Goal: Transaction & Acquisition: Register for event/course

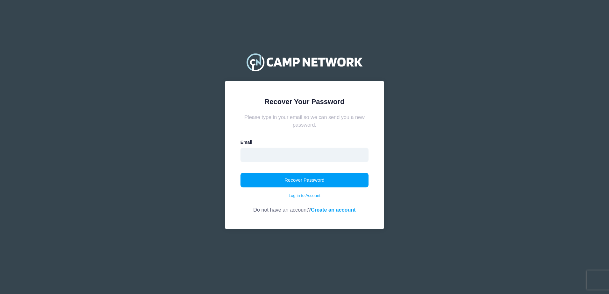
click at [299, 153] on input "email" at bounding box center [305, 155] width 128 height 15
type input "[EMAIL_ADDRESS][DOMAIN_NAME]"
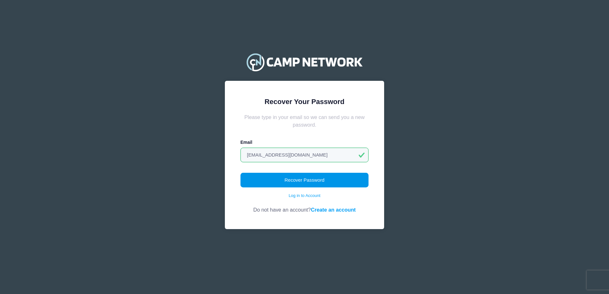
click at [277, 177] on button "Recover Password" at bounding box center [305, 180] width 128 height 15
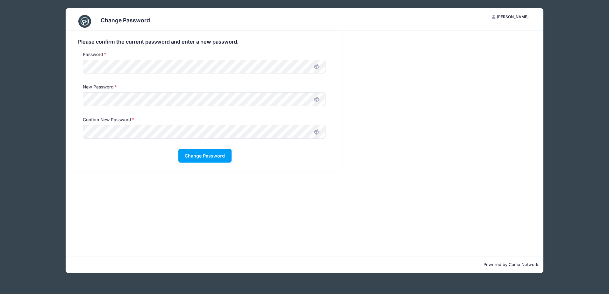
click at [318, 98] on icon at bounding box center [316, 99] width 5 height 5
click at [317, 134] on icon at bounding box center [316, 132] width 5 height 5
click at [223, 155] on button "Change Password" at bounding box center [204, 156] width 53 height 14
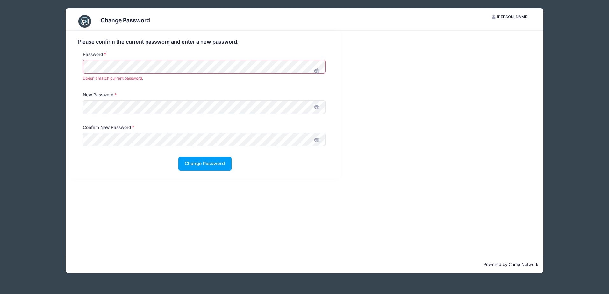
click at [316, 71] on icon at bounding box center [316, 71] width 5 height 5
click at [94, 59] on div "Password Doesn't match current password." at bounding box center [204, 67] width 249 height 33
drag, startPoint x: 90, startPoint y: 59, endPoint x: 83, endPoint y: 58, distance: 7.3
click at [83, 58] on div "Password Doesn't match current password." at bounding box center [204, 67] width 249 height 33
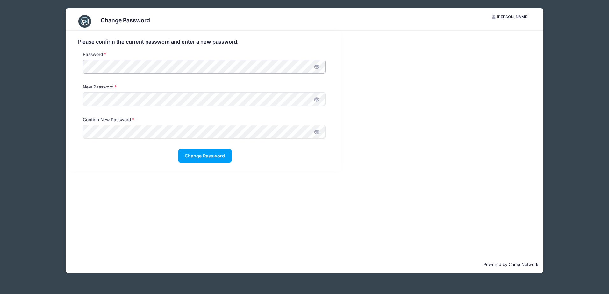
click at [79, 64] on div "Password" at bounding box center [205, 67] width 260 height 33
click at [193, 157] on button "Change Password" at bounding box center [204, 156] width 53 height 14
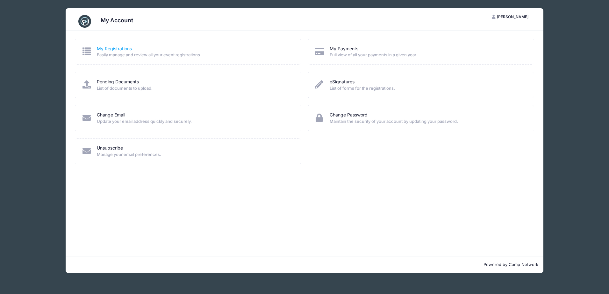
click at [114, 50] on link "My Registrations" at bounding box center [114, 49] width 35 height 7
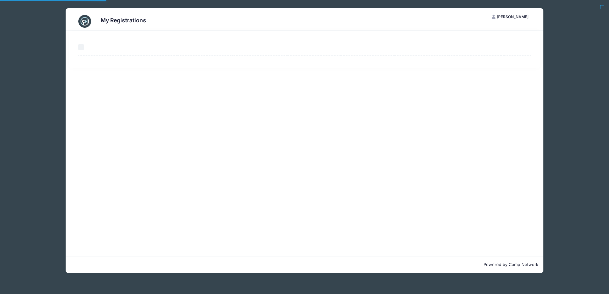
select select "50"
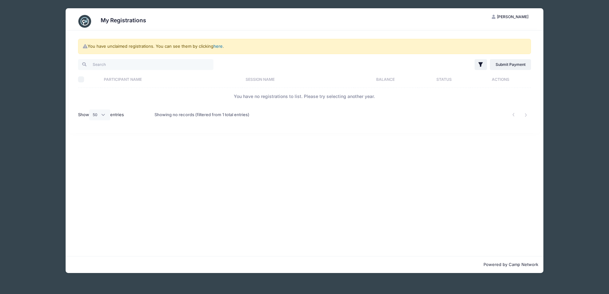
click at [219, 46] on link "here" at bounding box center [217, 46] width 9 height 5
click at [218, 45] on link "here" at bounding box center [217, 46] width 9 height 5
click at [82, 20] on img at bounding box center [84, 21] width 13 height 13
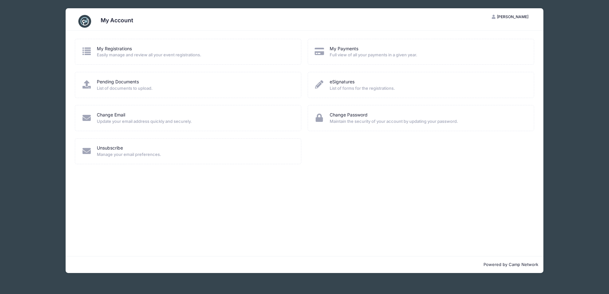
click at [84, 19] on img at bounding box center [84, 21] width 13 height 13
click at [505, 17] on span "[PERSON_NAME]" at bounding box center [513, 16] width 32 height 5
click at [480, 33] on link "My Account" at bounding box center [495, 32] width 74 height 12
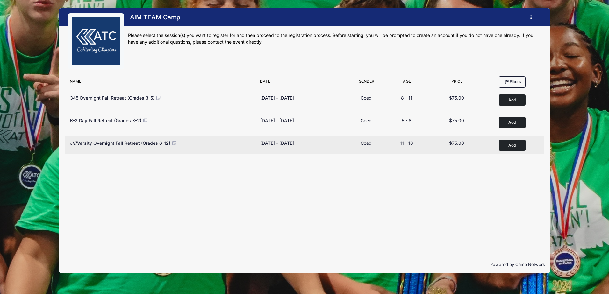
click at [515, 145] on button "Add to Cart" at bounding box center [512, 145] width 27 height 11
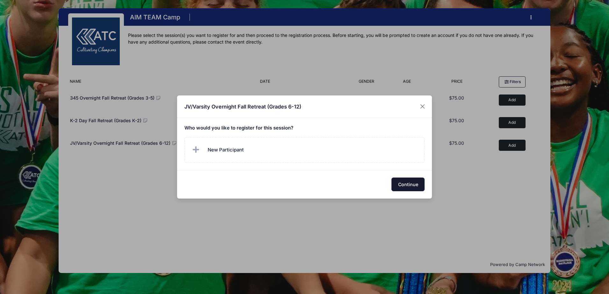
click at [407, 184] on button "Continue" at bounding box center [408, 185] width 33 height 14
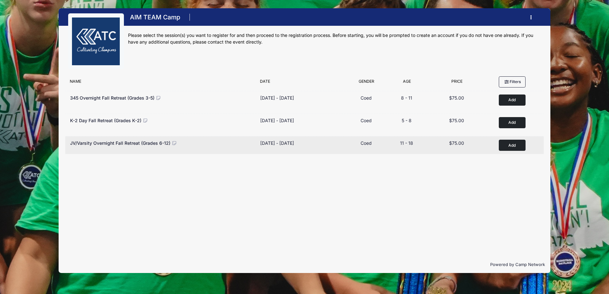
click at [511, 145] on button "Add to Cart" at bounding box center [512, 145] width 27 height 11
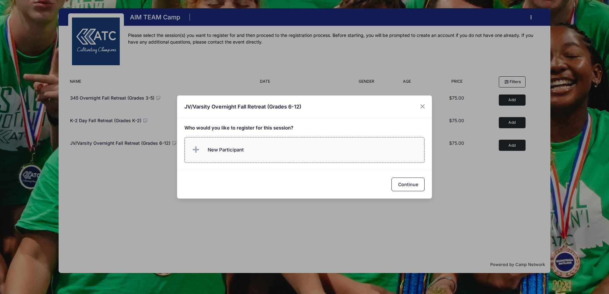
click at [278, 148] on label "New Participant" at bounding box center [304, 150] width 241 height 26
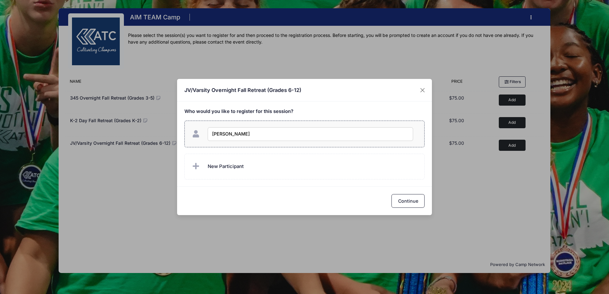
type input "chloe johnson"
checkbox input "true"
click at [407, 201] on button "Continue" at bounding box center [408, 201] width 33 height 14
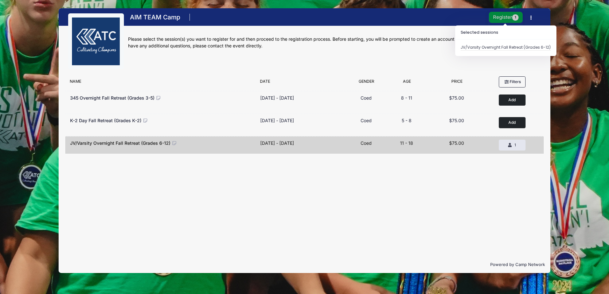
click at [498, 17] on button "Register 1" at bounding box center [506, 17] width 34 height 11
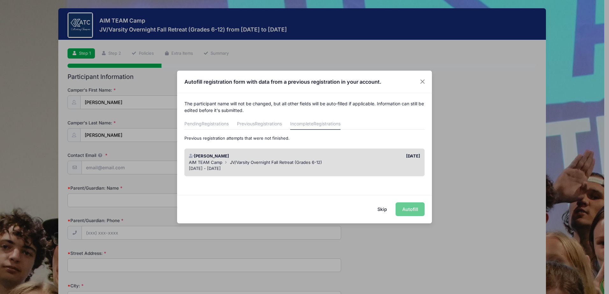
click at [413, 210] on div "Skip Autofill" at bounding box center [304, 209] width 255 height 28
click at [382, 209] on button "Skip" at bounding box center [382, 210] width 23 height 14
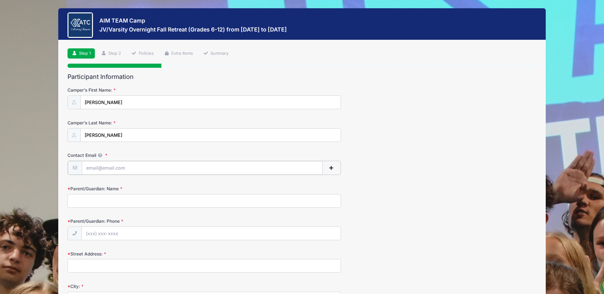
click at [153, 171] on input "Contact Email" at bounding box center [202, 168] width 241 height 14
type input "[EMAIL_ADDRESS][DOMAIN_NAME]"
type input "[PHONE_NUMBER]"
type input "570 cr 2270"
type input "cleveland"
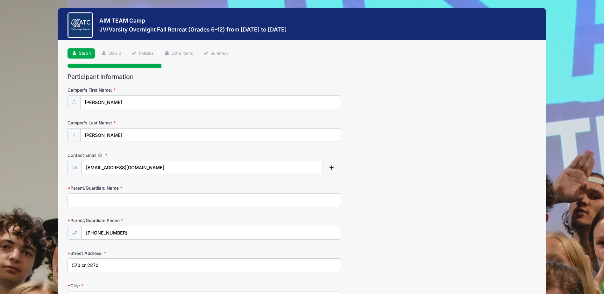
select select "TX"
type input "77327"
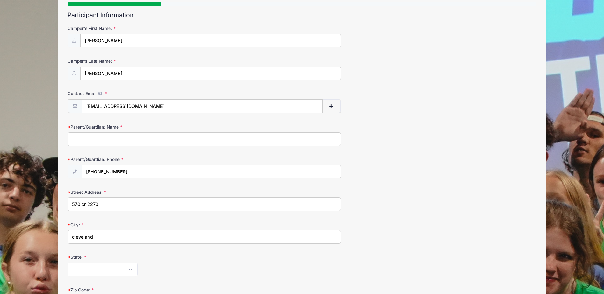
scroll to position [64, 0]
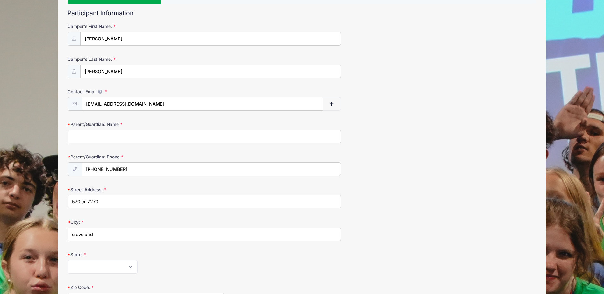
click at [197, 136] on input "Parent/Guardian: Name" at bounding box center [205, 137] width 274 height 14
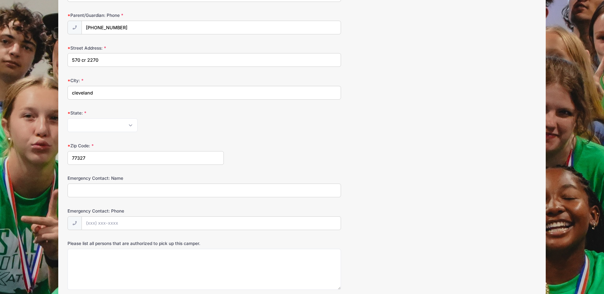
scroll to position [223, 0]
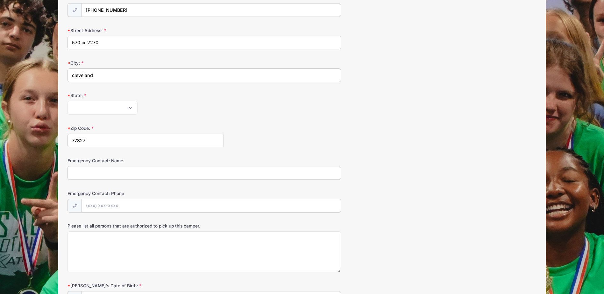
type input "chelsey edwards"
click at [204, 170] on input "Emergency Contact: Name" at bounding box center [205, 173] width 274 height 14
type input "chelsey edwards"
click at [203, 210] on input "Emergency Contact: Phone" at bounding box center [211, 206] width 259 height 14
type input "(832) 401-6222"
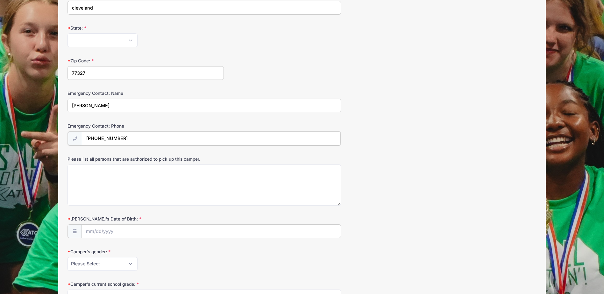
scroll to position [319, 0]
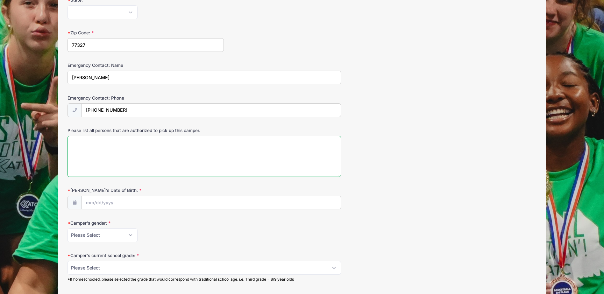
click at [112, 146] on textarea "Please list all persons that are authorized to pick up this camper." at bounding box center [205, 156] width 274 height 41
type textarea "chelsey edwards charles johnson"
click at [169, 203] on input "Camper's Date of Birth:" at bounding box center [211, 203] width 259 height 14
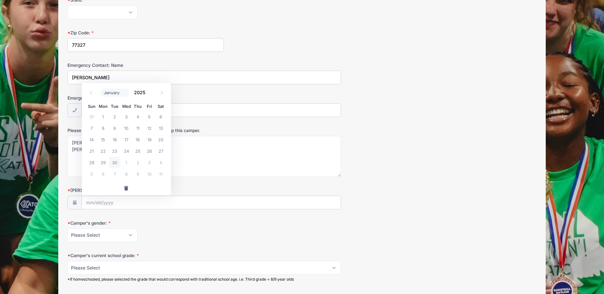
click at [116, 92] on select "January February March April May June July August September October November De…" at bounding box center [115, 93] width 28 height 8
select select "5"
click at [101, 89] on select "January February March April May June July August September October November De…" at bounding box center [115, 93] width 28 height 8
click at [140, 93] on input "2025" at bounding box center [141, 93] width 21 height 10
click at [149, 90] on span at bounding box center [150, 90] width 4 height 5
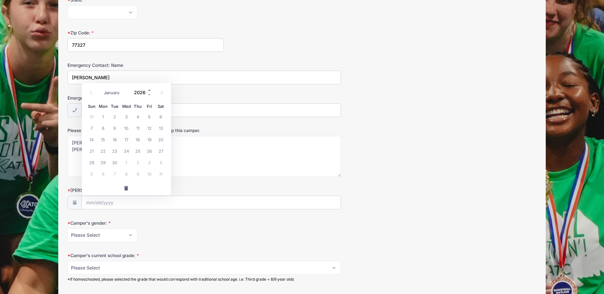
click at [149, 90] on span at bounding box center [150, 90] width 4 height 5
click at [149, 96] on span at bounding box center [150, 94] width 4 height 5
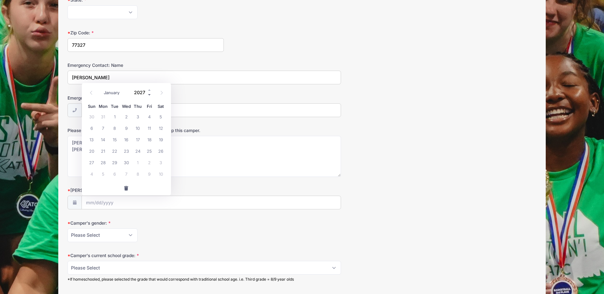
click at [149, 96] on span at bounding box center [150, 94] width 4 height 5
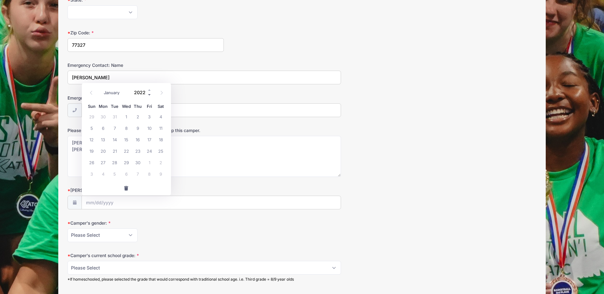
click at [149, 96] on span at bounding box center [150, 94] width 4 height 5
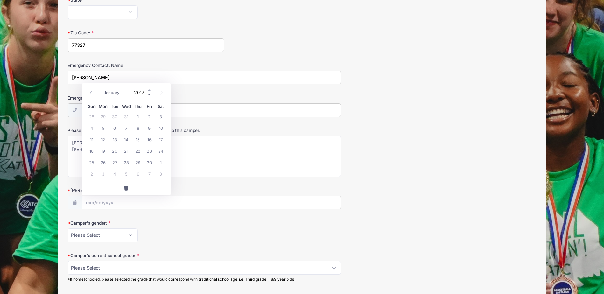
click at [149, 96] on span at bounding box center [150, 94] width 4 height 5
type input "2014"
click at [139, 128] on span "12" at bounding box center [137, 127] width 11 height 11
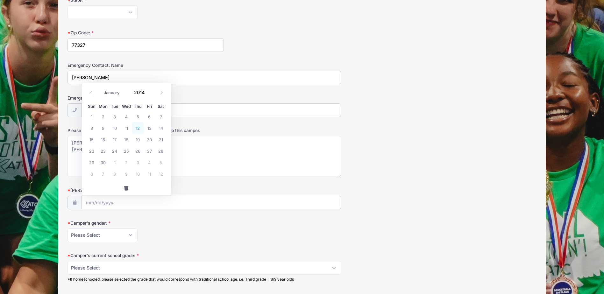
type input "06/12/2014"
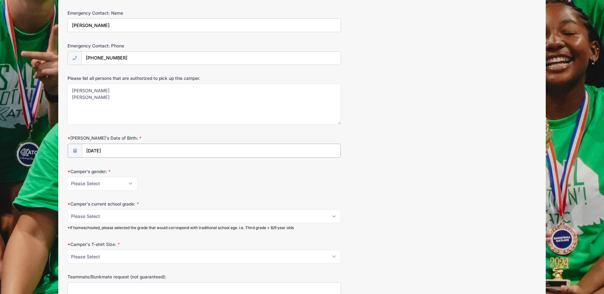
scroll to position [382, 0]
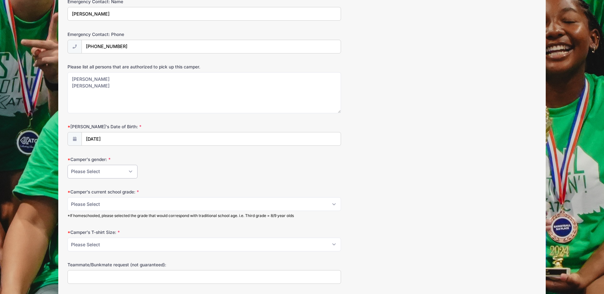
click at [133, 174] on select "Please Select Female Male" at bounding box center [103, 172] width 70 height 14
select select "Female"
click at [68, 165] on select "Please Select Female Male" at bounding box center [103, 172] width 70 height 14
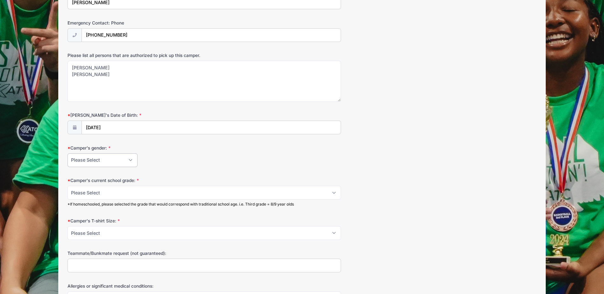
scroll to position [414, 0]
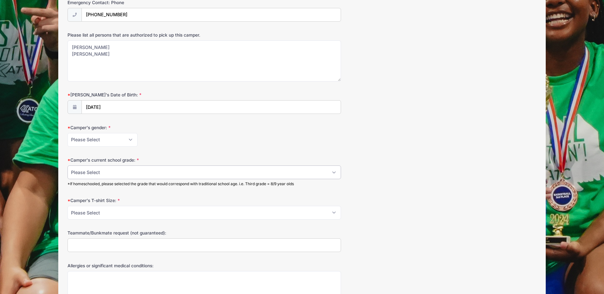
click at [163, 173] on select "Please Select 6 7 8 9 10 11 12" at bounding box center [205, 173] width 274 height 14
select select "6"
click at [68, 166] on select "Please Select 6 7 8 9 10 11 12" at bounding box center [205, 173] width 274 height 14
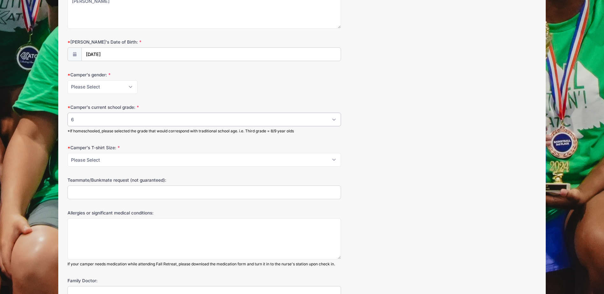
scroll to position [478, 0]
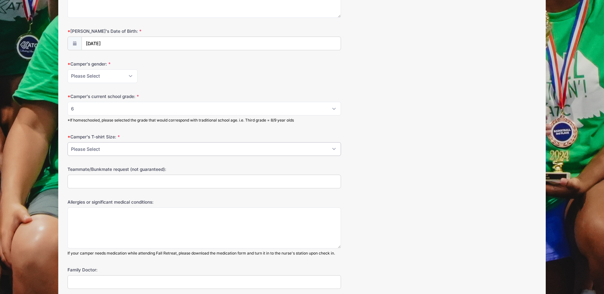
click at [161, 151] on select "Please Select YS YM YL S M L XL 2XL 3XL" at bounding box center [205, 149] width 274 height 14
select select "XL"
click at [68, 142] on select "Please Select YS YM YL S M L XL 2XL 3XL" at bounding box center [205, 149] width 274 height 14
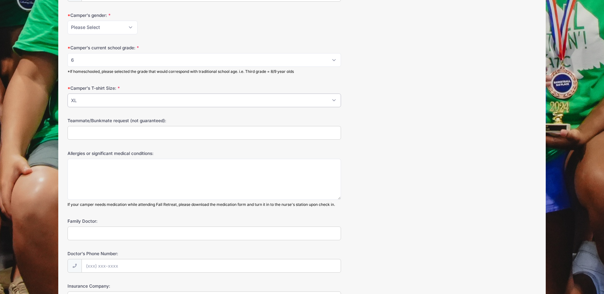
scroll to position [542, 0]
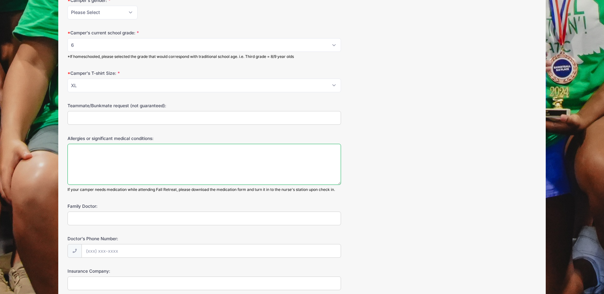
click at [152, 160] on textarea "Allergies or significant medical conditions:" at bounding box center [205, 164] width 274 height 41
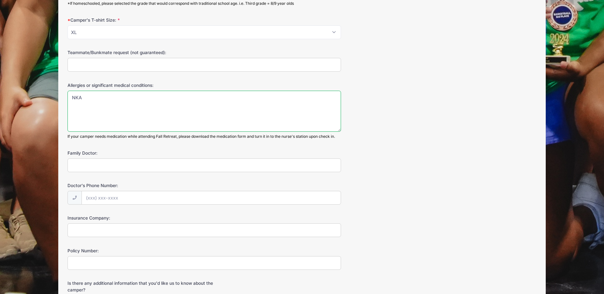
scroll to position [605, 0]
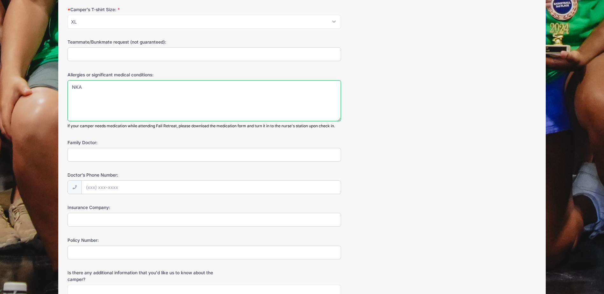
type textarea "NKA"
click at [177, 154] on input "Family Doctor:" at bounding box center [205, 155] width 274 height 14
type input "Dr. Marlo Brawner"
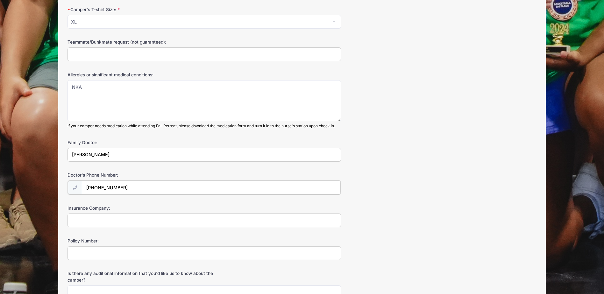
type input "(281) 592-6000"
click at [130, 217] on input "Insurance Company:" at bounding box center [205, 220] width 274 height 14
type input "united healthcare"
type input "939971456"
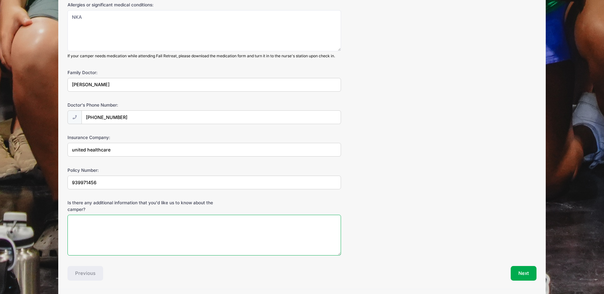
scroll to position [696, 0]
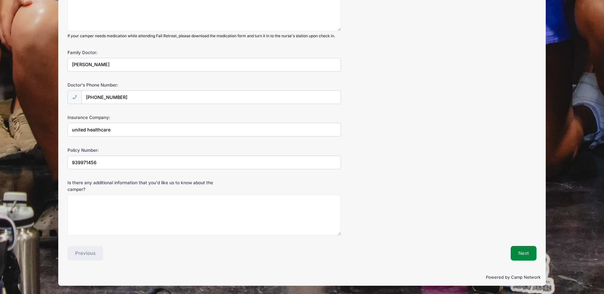
click at [527, 255] on button "Next" at bounding box center [524, 253] width 26 height 15
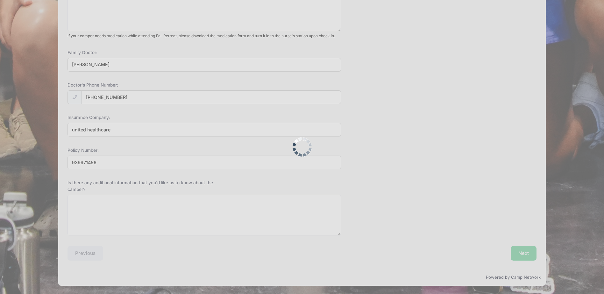
scroll to position [0, 0]
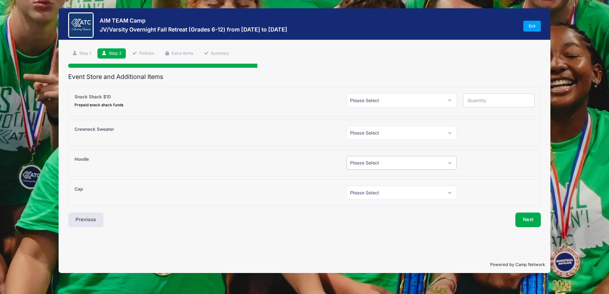
click at [426, 165] on select "Please Select Yes (+$35.00) No" at bounding box center [402, 163] width 110 height 14
click at [298, 158] on div "Hoodie" at bounding box center [207, 163] width 272 height 14
click at [448, 163] on select "Please Select Yes (+$35.00) No" at bounding box center [402, 163] width 110 height 14
click at [322, 177] on div "JV/Varsity Overnight Fall Retreat (Grades 6-12) Snack Shack $10 Prepaid snack s…" at bounding box center [304, 146] width 473 height 119
click at [449, 166] on select "Please Select Yes (+$35.00) No" at bounding box center [402, 163] width 110 height 14
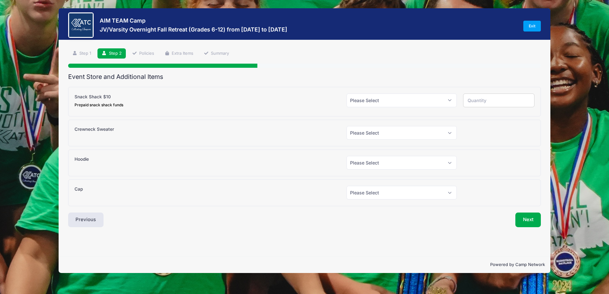
click at [452, 229] on div "Step 2 /7 Step 1 Step 2 Policies Extra Items Summary Participant Information Ca…" at bounding box center [305, 148] width 492 height 216
click at [522, 221] on button "Next" at bounding box center [529, 220] width 26 height 15
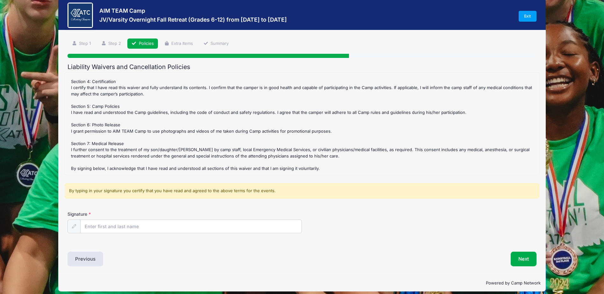
scroll to position [16, 0]
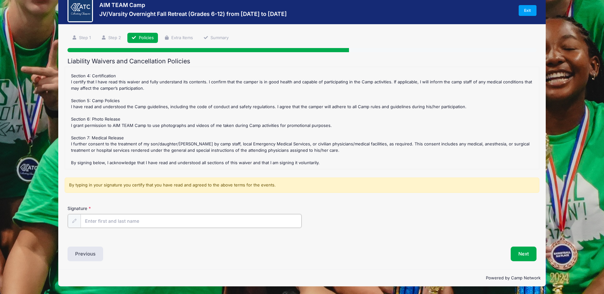
click at [173, 219] on input "Signature" at bounding box center [191, 221] width 221 height 14
type input "chelsey edwards"
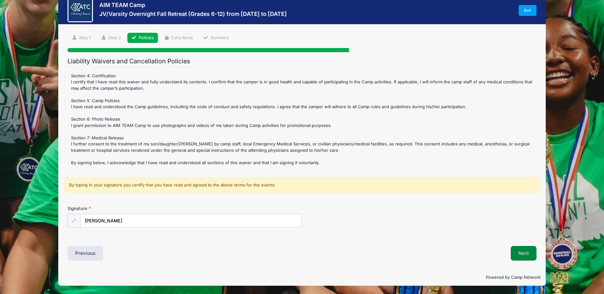
click at [525, 257] on button "Next" at bounding box center [524, 253] width 26 height 15
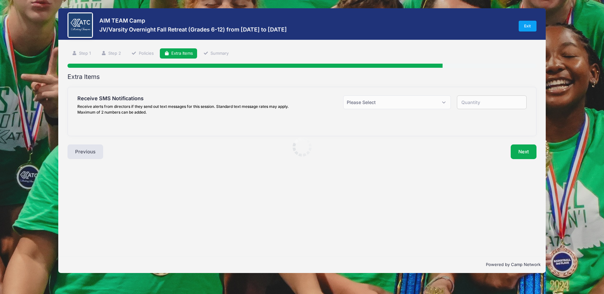
scroll to position [0, 0]
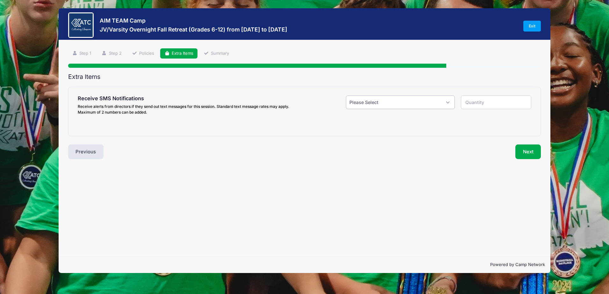
click at [446, 99] on select "Please Select Yes ($0.00) No" at bounding box center [400, 103] width 109 height 14
select select "1"
click at [346, 96] on select "Please Select Yes ($0.00) No" at bounding box center [400, 103] width 109 height 14
type input "1"
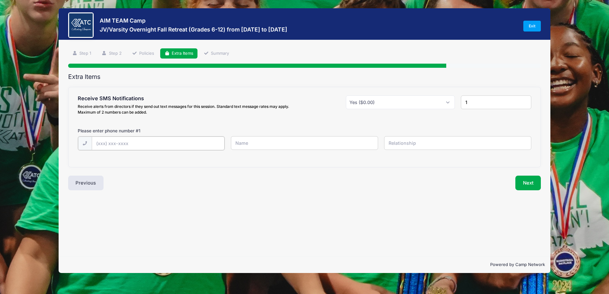
click at [164, 146] on input "text" at bounding box center [158, 144] width 133 height 14
type input "(832) 401-6222"
drag, startPoint x: 267, startPoint y: 135, endPoint x: 267, endPoint y: 139, distance: 4.1
click at [267, 137] on div "Please enter phone number # 1 (832) 401-6222" at bounding box center [305, 143] width 454 height 31
click at [265, 143] on input "text" at bounding box center [304, 143] width 147 height 14
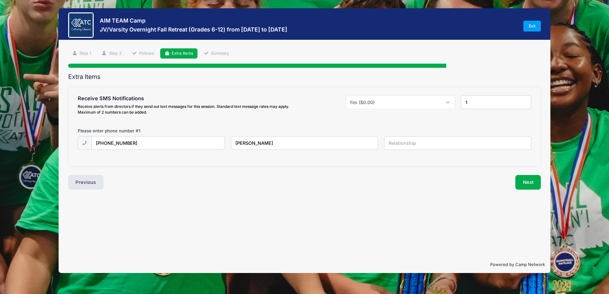
type input "chelsey edwards"
type input "mom"
click at [524, 184] on button "Next" at bounding box center [529, 182] width 26 height 15
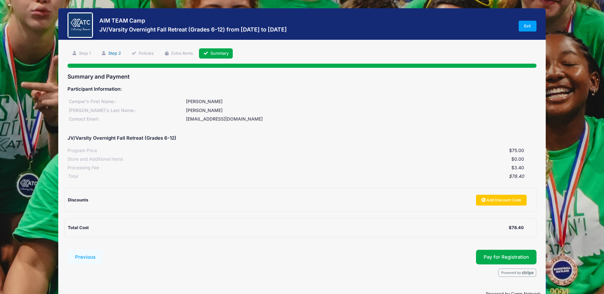
click at [118, 53] on link "Step 2" at bounding box center [111, 53] width 28 height 11
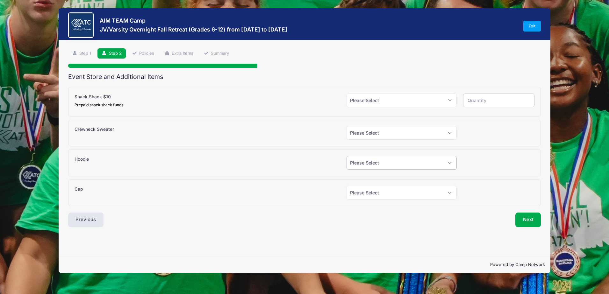
click at [416, 163] on select "Please Select Yes (+$35.00) No" at bounding box center [402, 163] width 110 height 14
select select "1"
click at [347, 156] on select "Please Select Yes (+$35.00) No" at bounding box center [402, 163] width 110 height 14
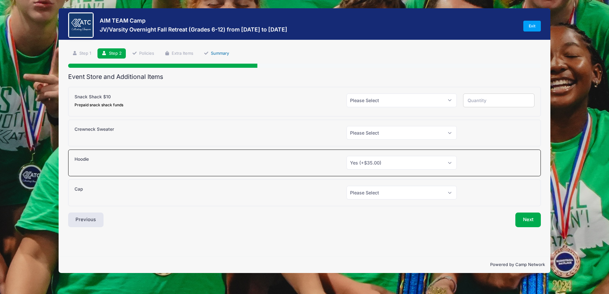
click at [217, 51] on link "Summary" at bounding box center [217, 53] width 34 height 11
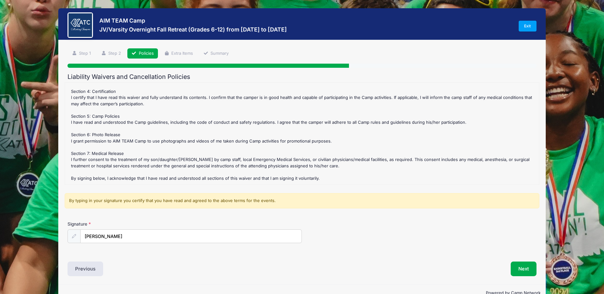
scroll to position [16, 0]
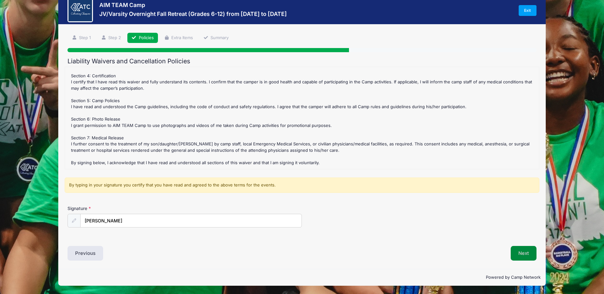
click at [518, 252] on button "Next" at bounding box center [524, 253] width 26 height 15
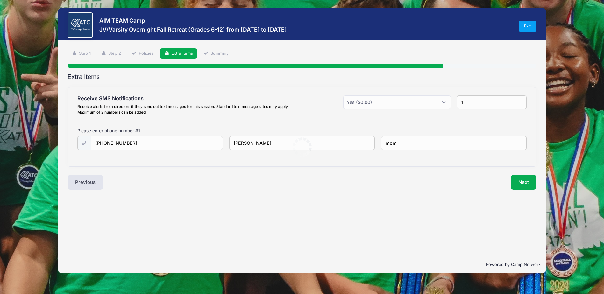
scroll to position [0, 0]
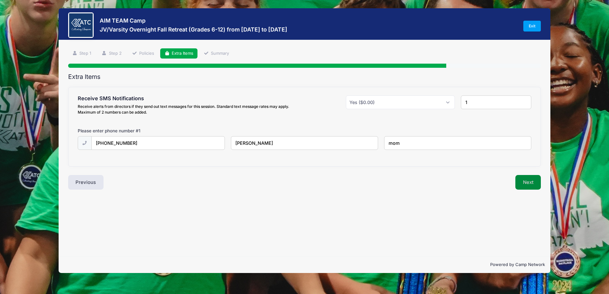
click at [531, 182] on button "Next" at bounding box center [529, 182] width 26 height 15
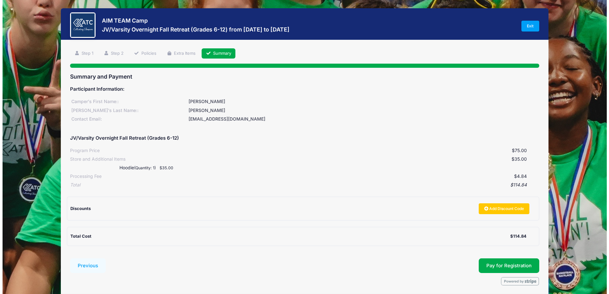
scroll to position [25, 0]
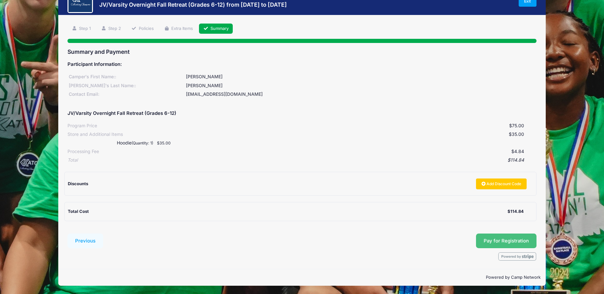
click at [490, 243] on button "Pay for Registration" at bounding box center [506, 241] width 61 height 15
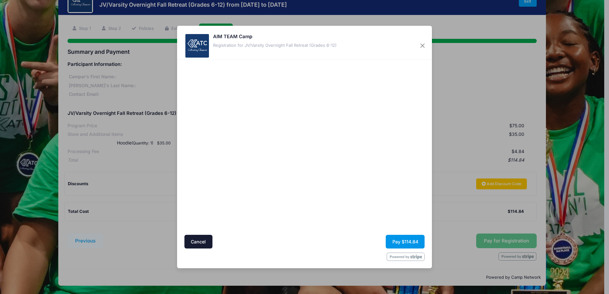
click at [409, 241] on button "Pay $114.84" at bounding box center [405, 242] width 39 height 14
